Goal: Task Accomplishment & Management: Use online tool/utility

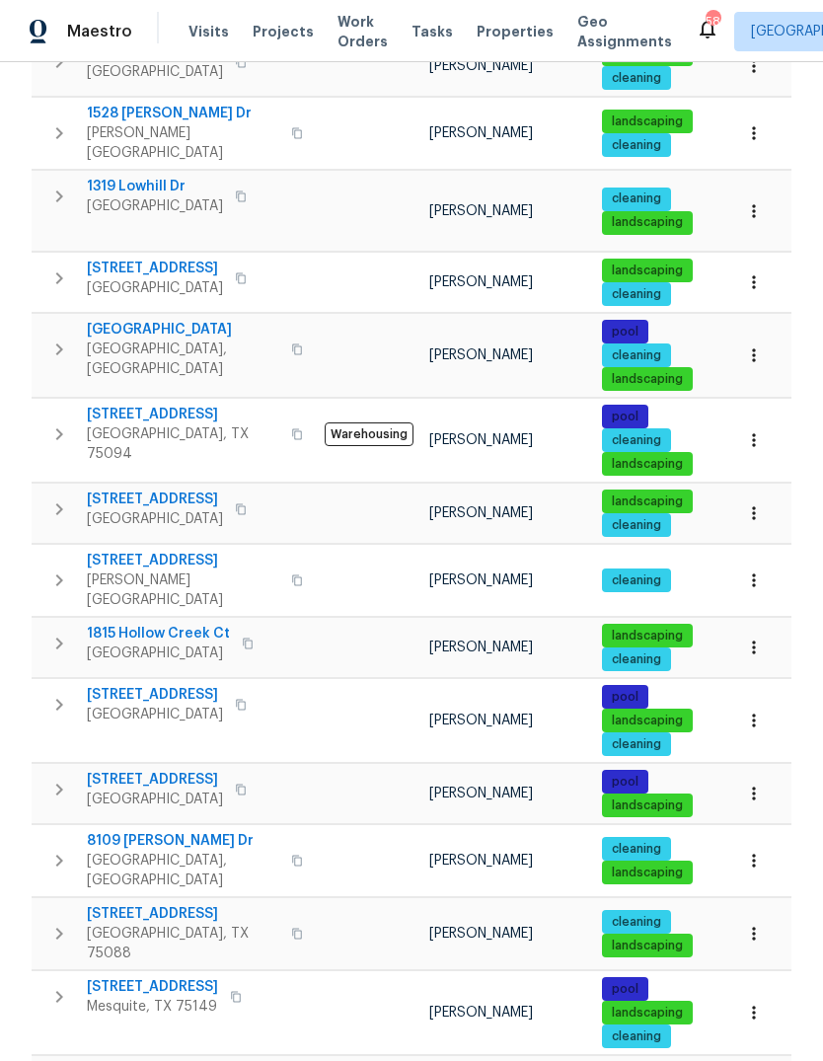
scroll to position [880, 0]
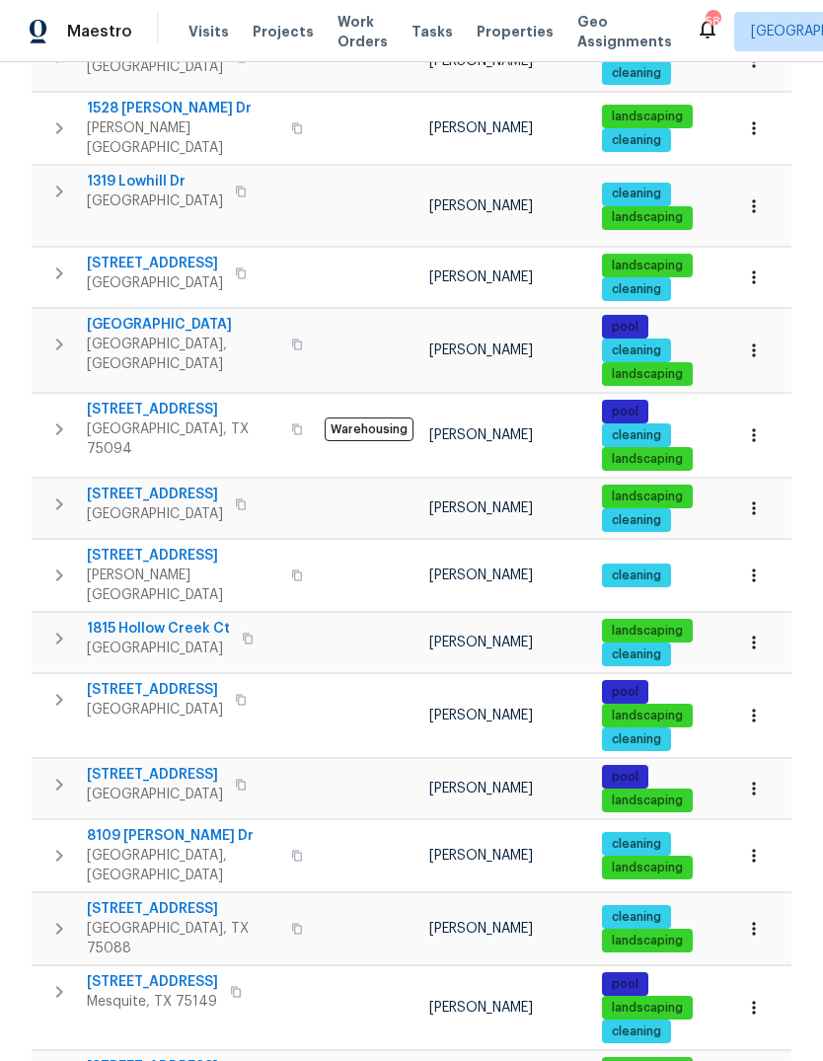
click at [152, 765] on span "[STREET_ADDRESS]" at bounding box center [155, 775] width 136 height 20
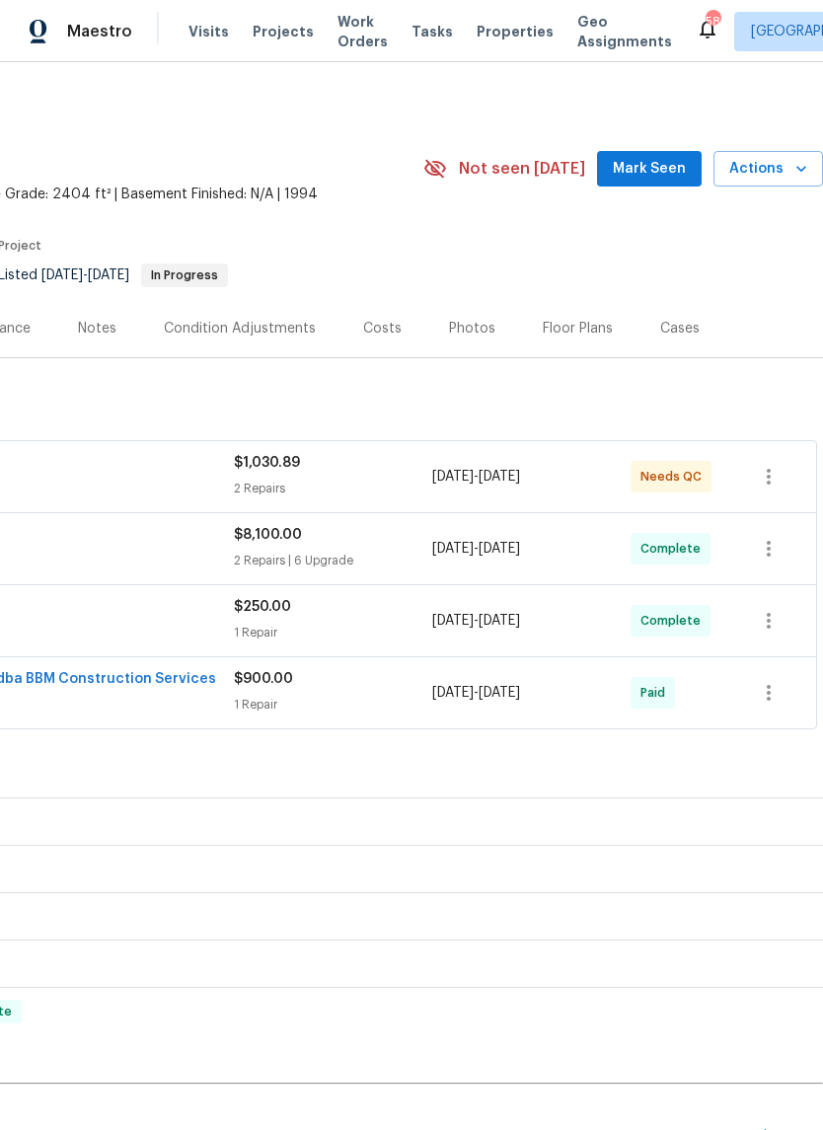
scroll to position [0, 292]
click at [795, 171] on icon "button" at bounding box center [801, 169] width 20 height 20
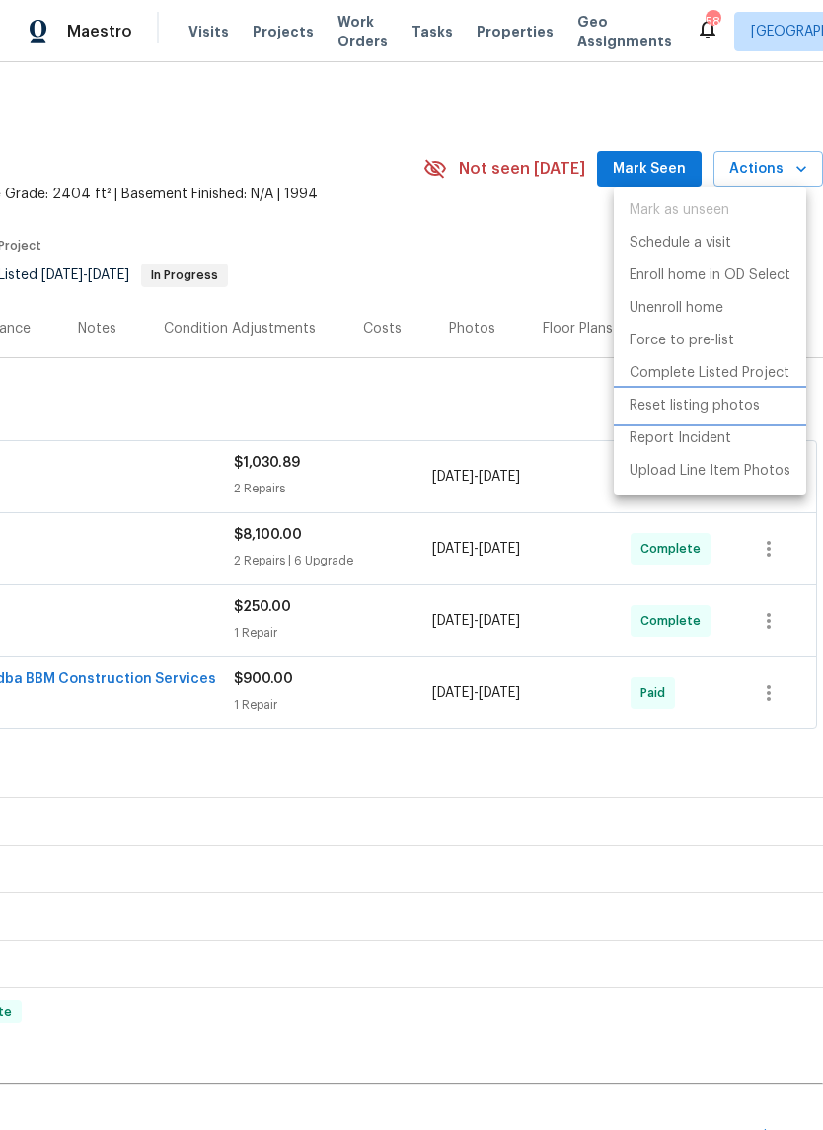
click at [740, 406] on p "Reset listing photos" at bounding box center [695, 406] width 130 height 21
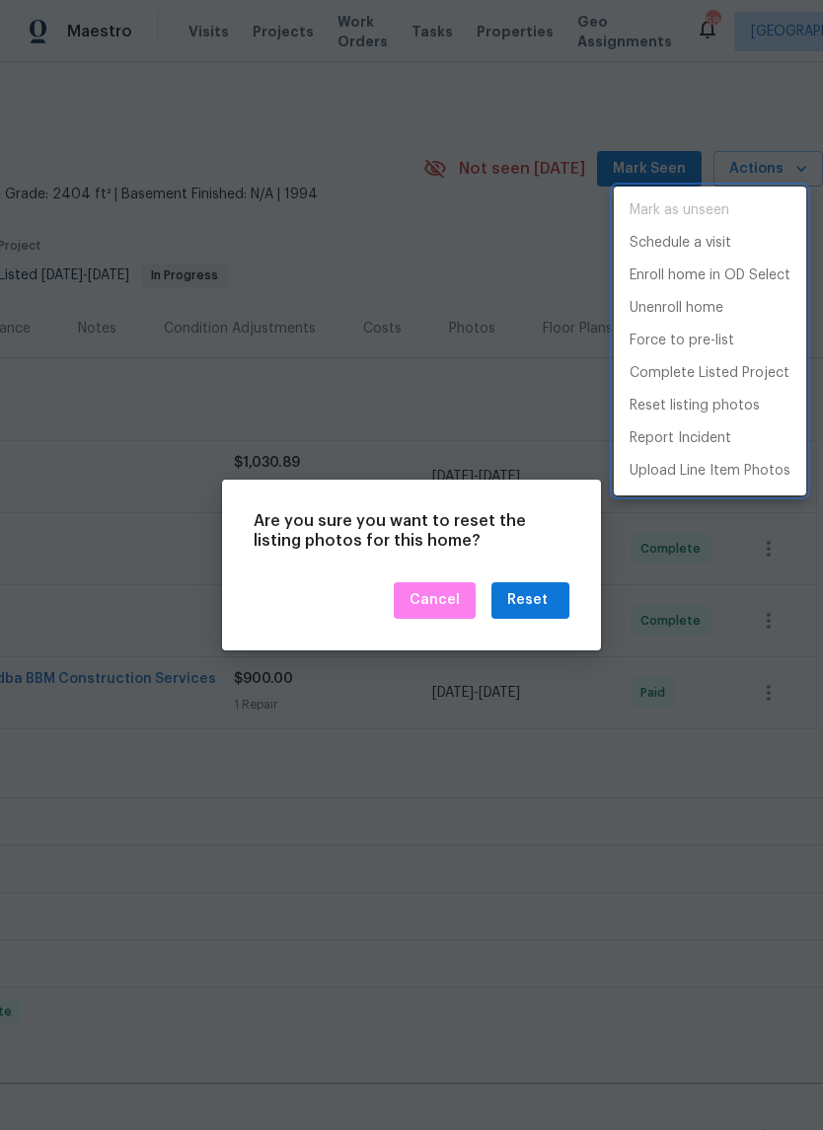
click at [546, 601] on div at bounding box center [411, 565] width 823 height 1130
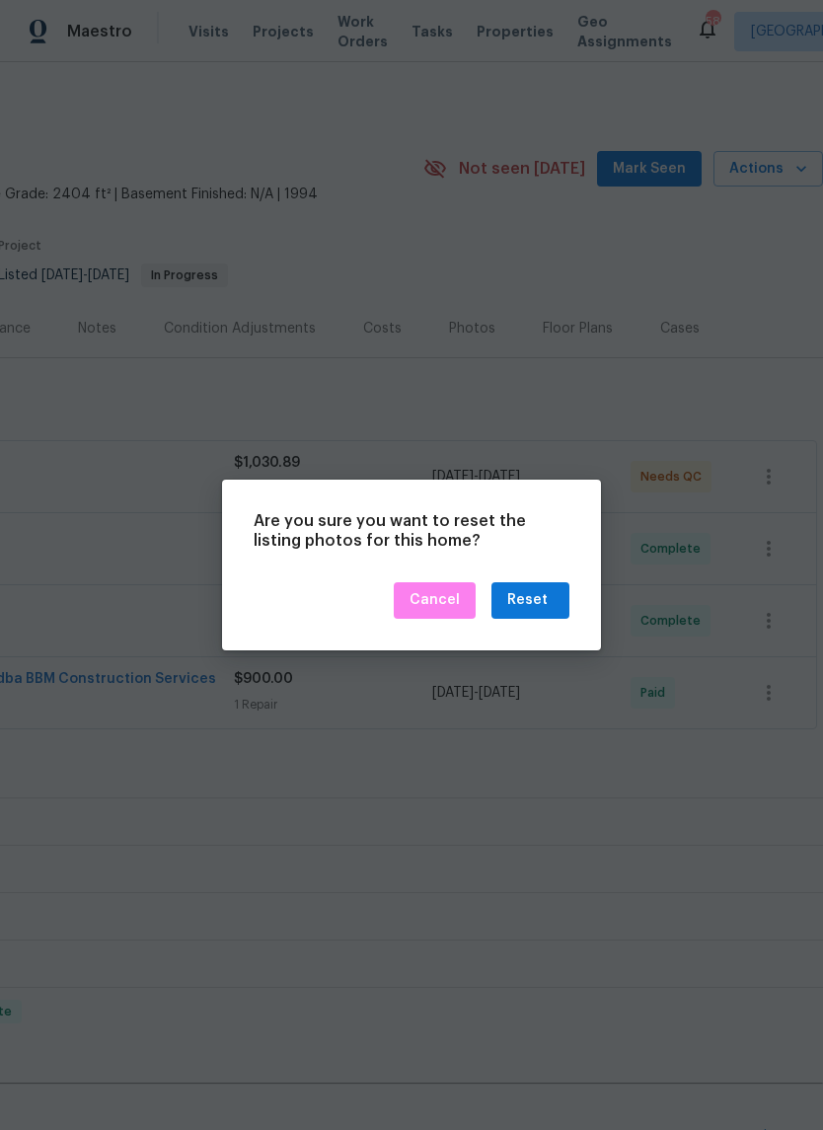
click at [546, 603] on div "Reset" at bounding box center [527, 600] width 40 height 25
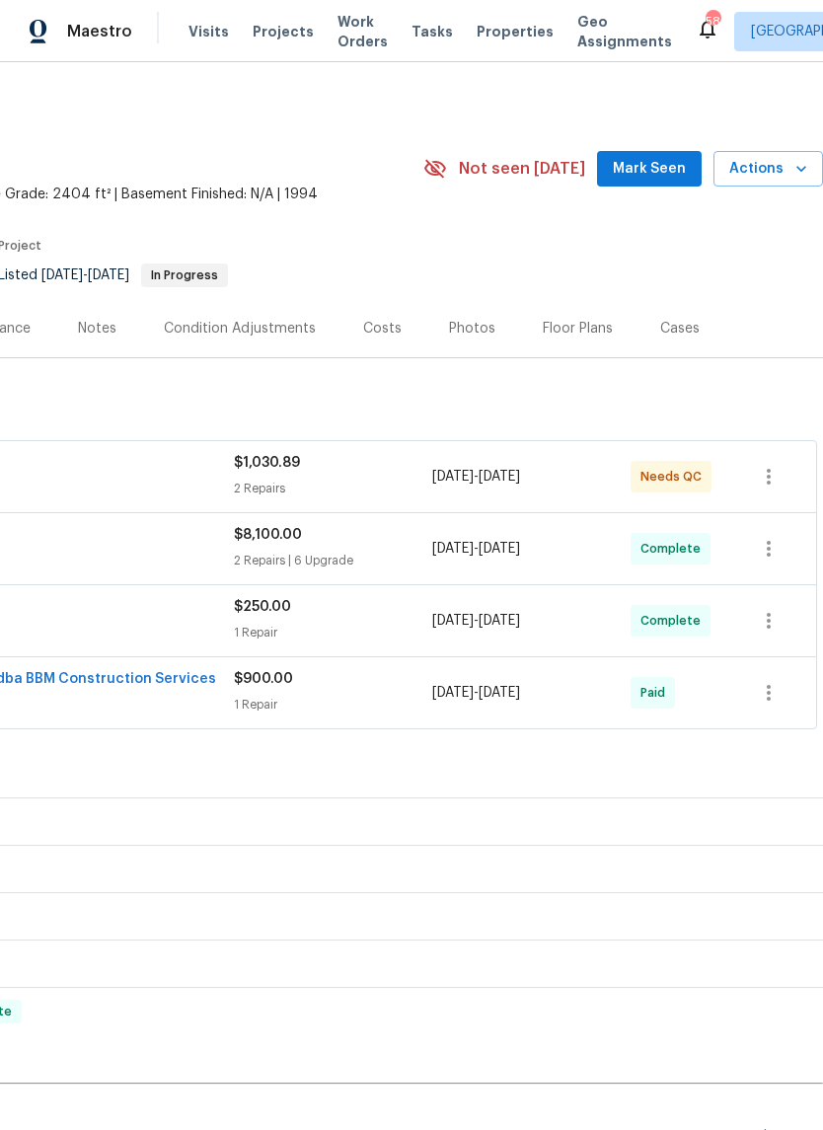
click at [662, 163] on span "Mark Seen" at bounding box center [649, 169] width 73 height 25
click at [478, 334] on div "Photos" at bounding box center [472, 329] width 46 height 20
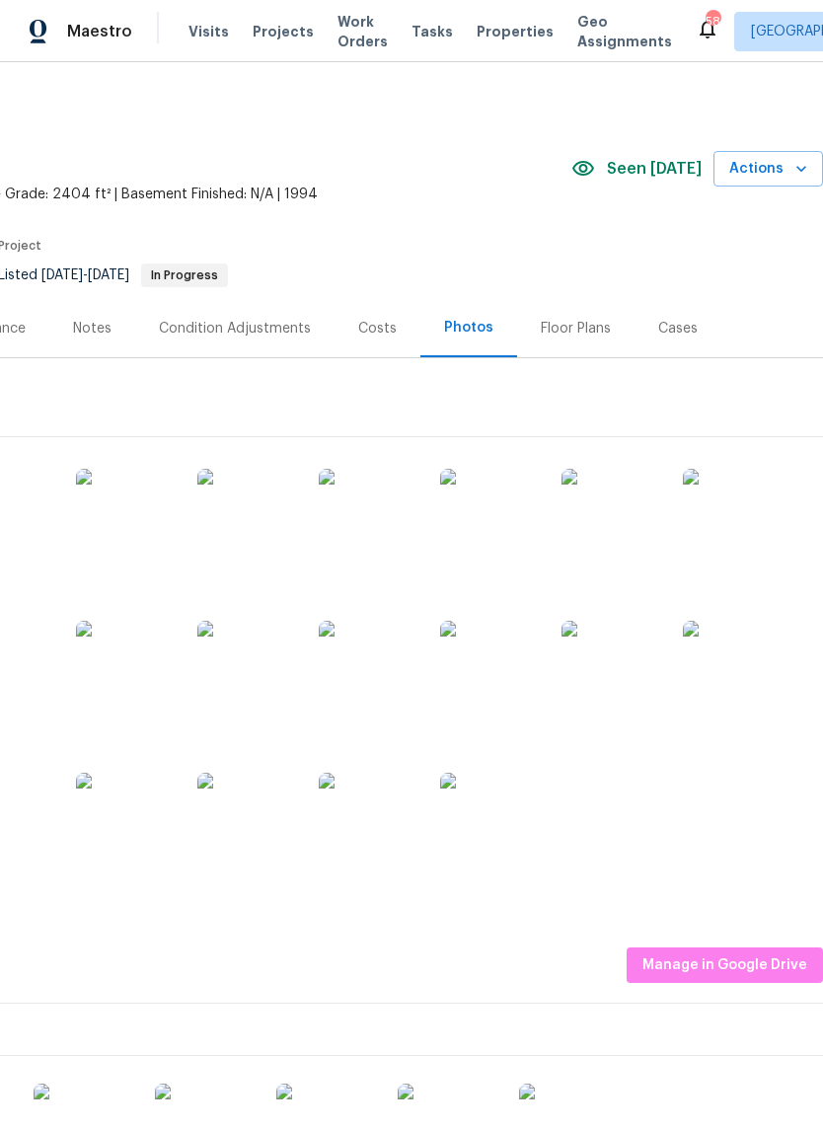
click at [747, 469] on img at bounding box center [732, 518] width 99 height 99
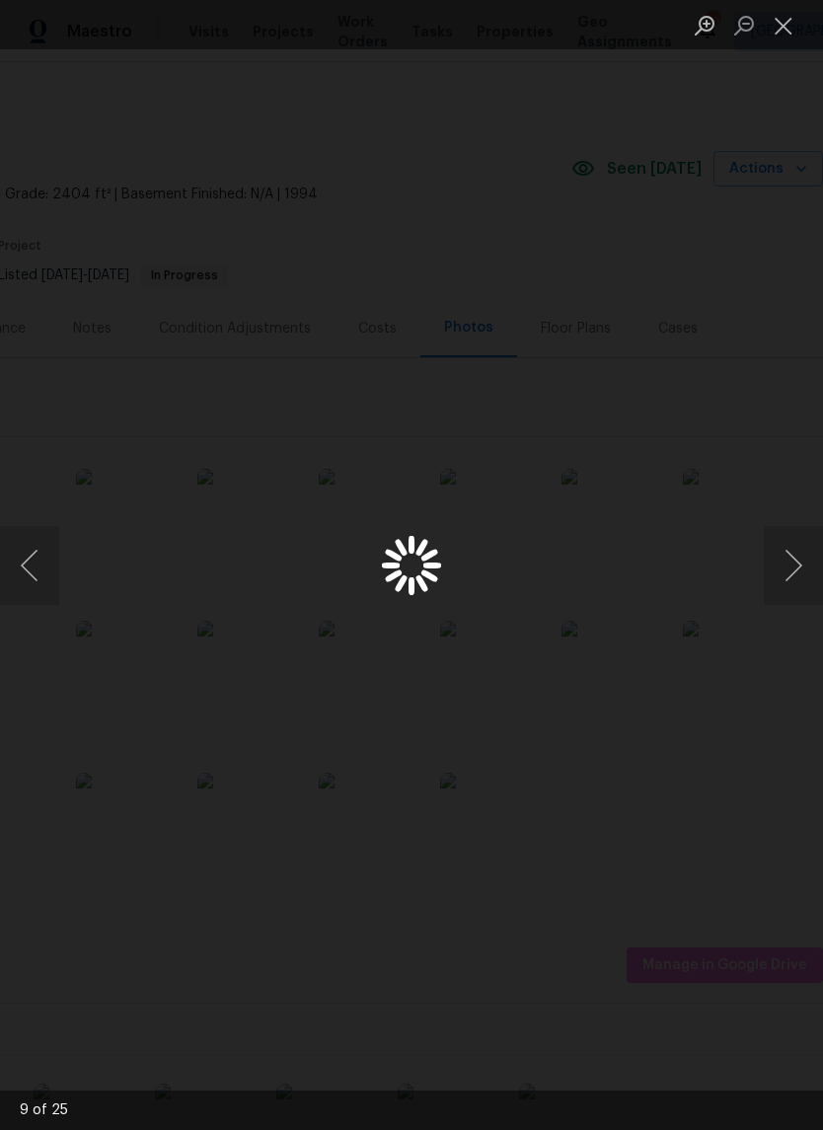
click at [586, 260] on div "Lightbox" at bounding box center [411, 565] width 823 height 1130
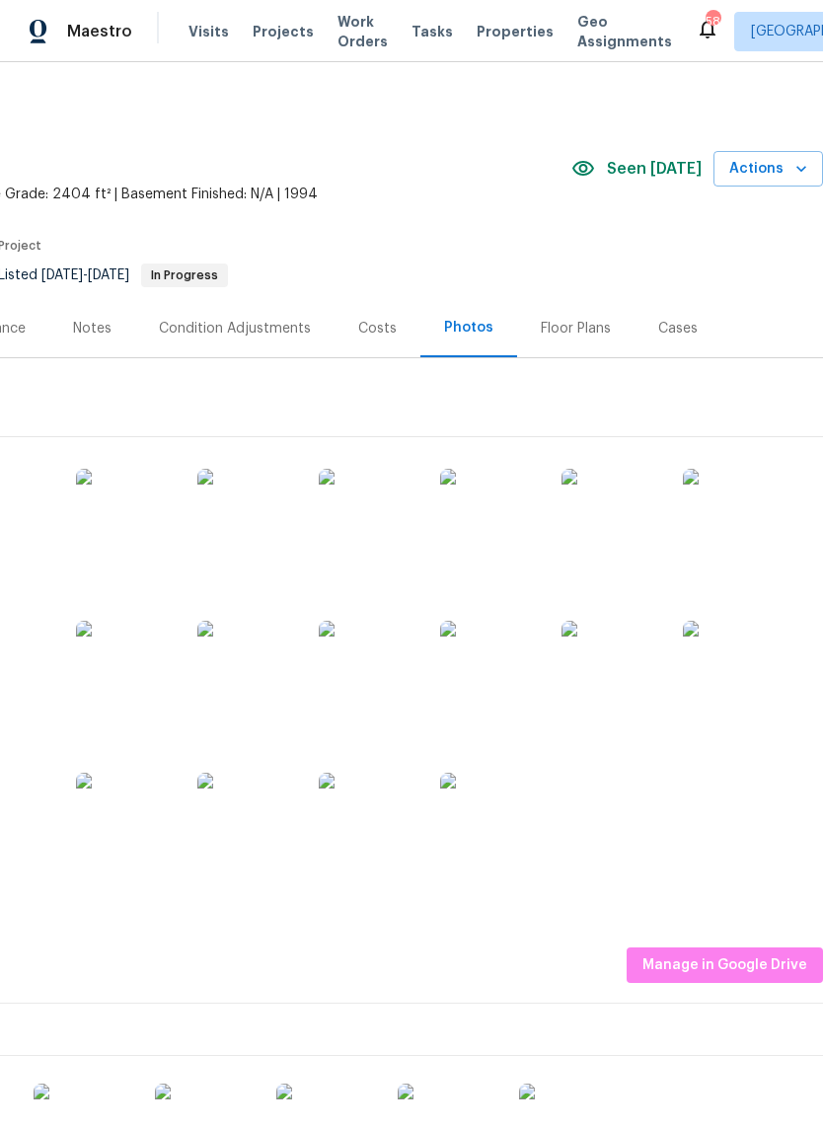
click at [478, 322] on div "Photos" at bounding box center [468, 328] width 49 height 20
click at [801, 170] on icon "button" at bounding box center [801, 169] width 10 height 6
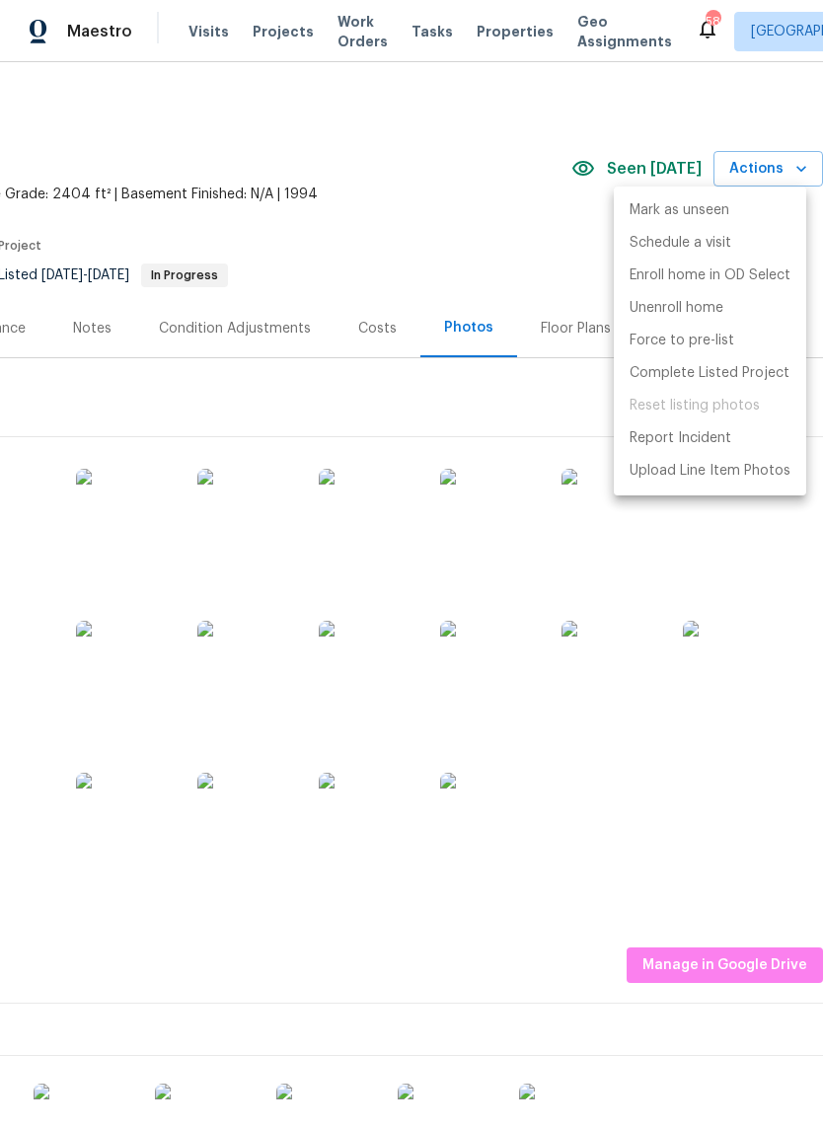
click at [550, 266] on div at bounding box center [411, 565] width 823 height 1130
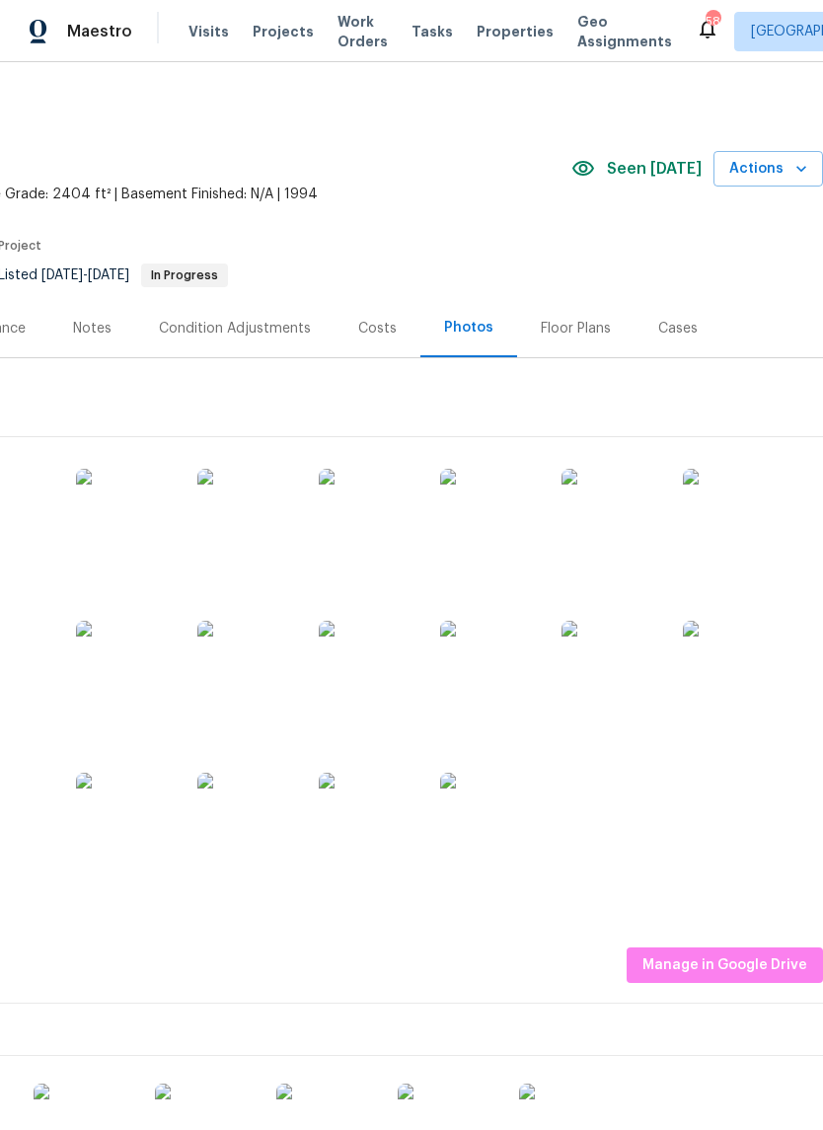
scroll to position [0, 292]
click at [806, 173] on icon "button" at bounding box center [801, 169] width 20 height 20
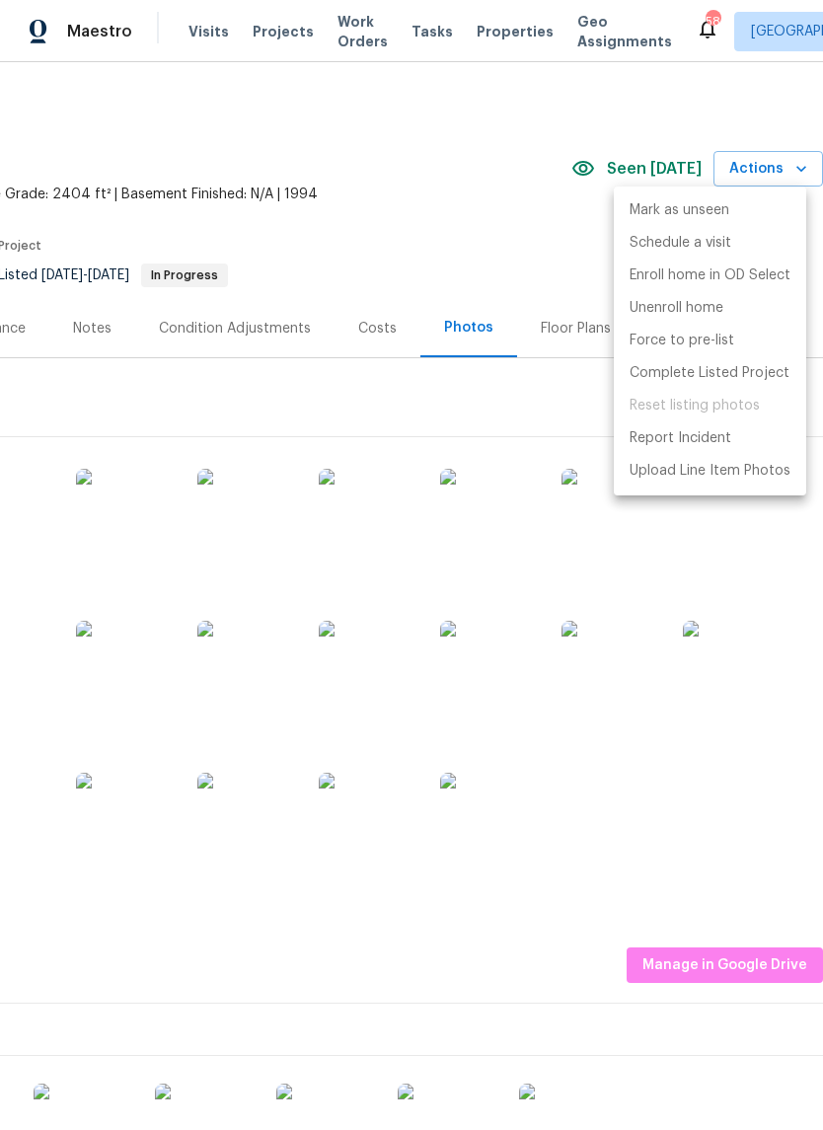
click at [549, 246] on div at bounding box center [411, 565] width 823 height 1130
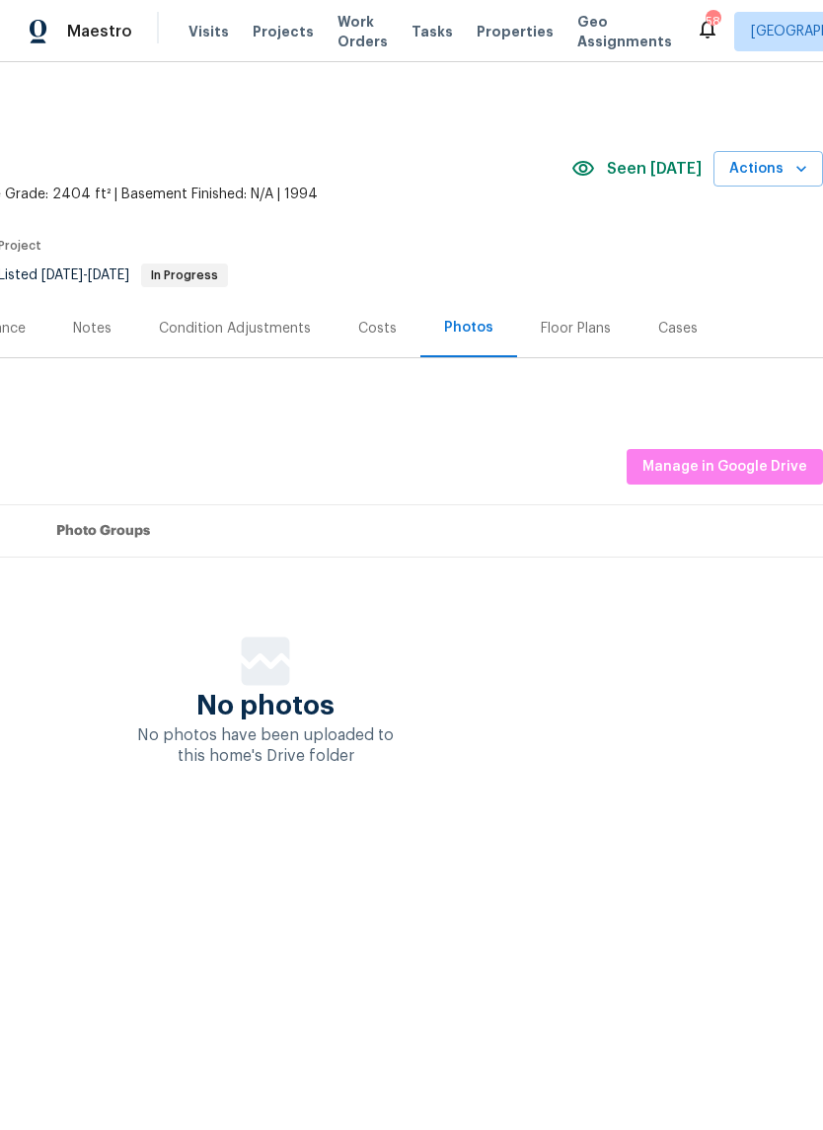
scroll to position [0, 292]
click at [717, 464] on span "Manage in Google Drive" at bounding box center [724, 467] width 165 height 25
